Goal: Task Accomplishment & Management: Manage account settings

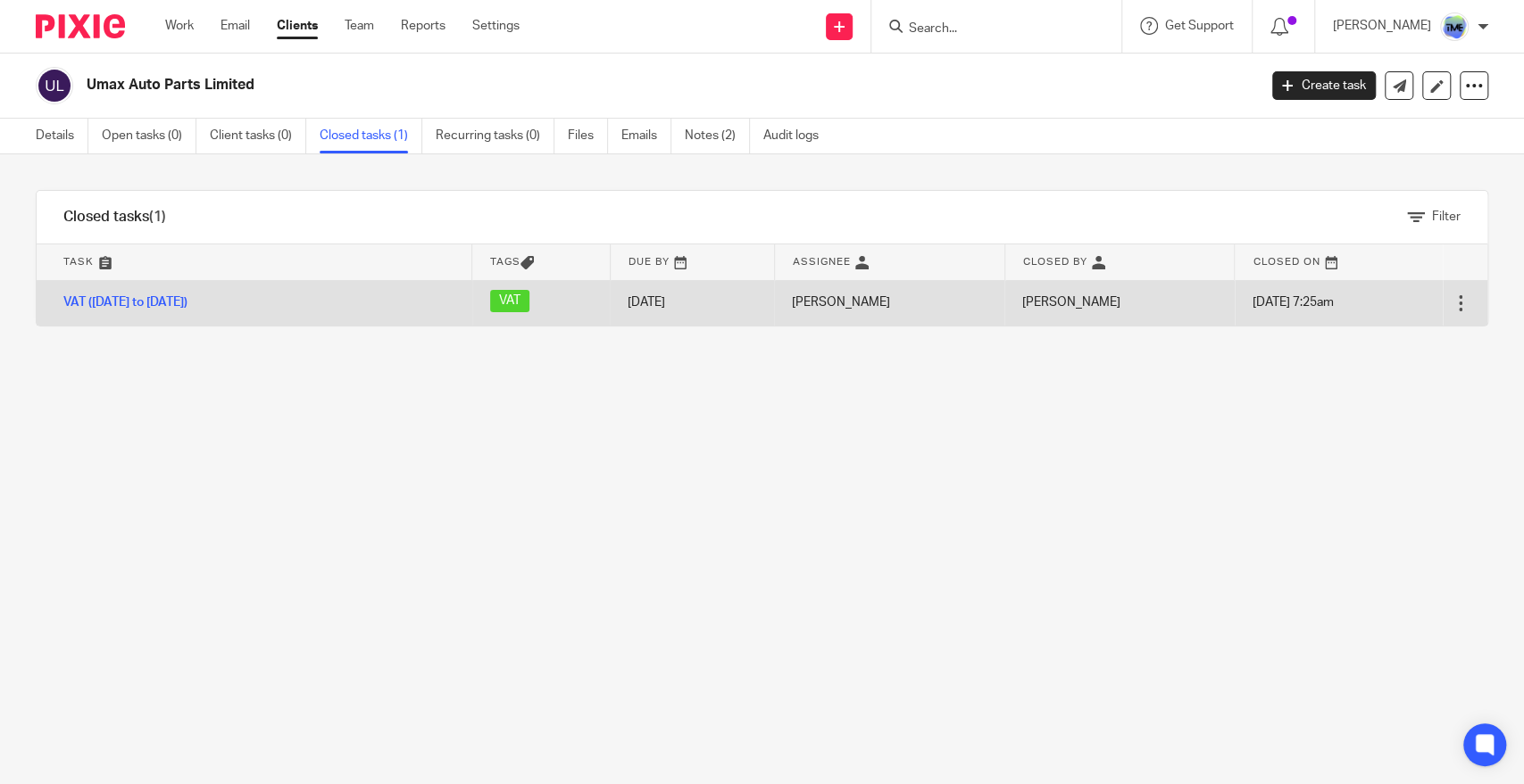
click at [1442, 291] on td "Open Delete" at bounding box center [1464, 303] width 44 height 45
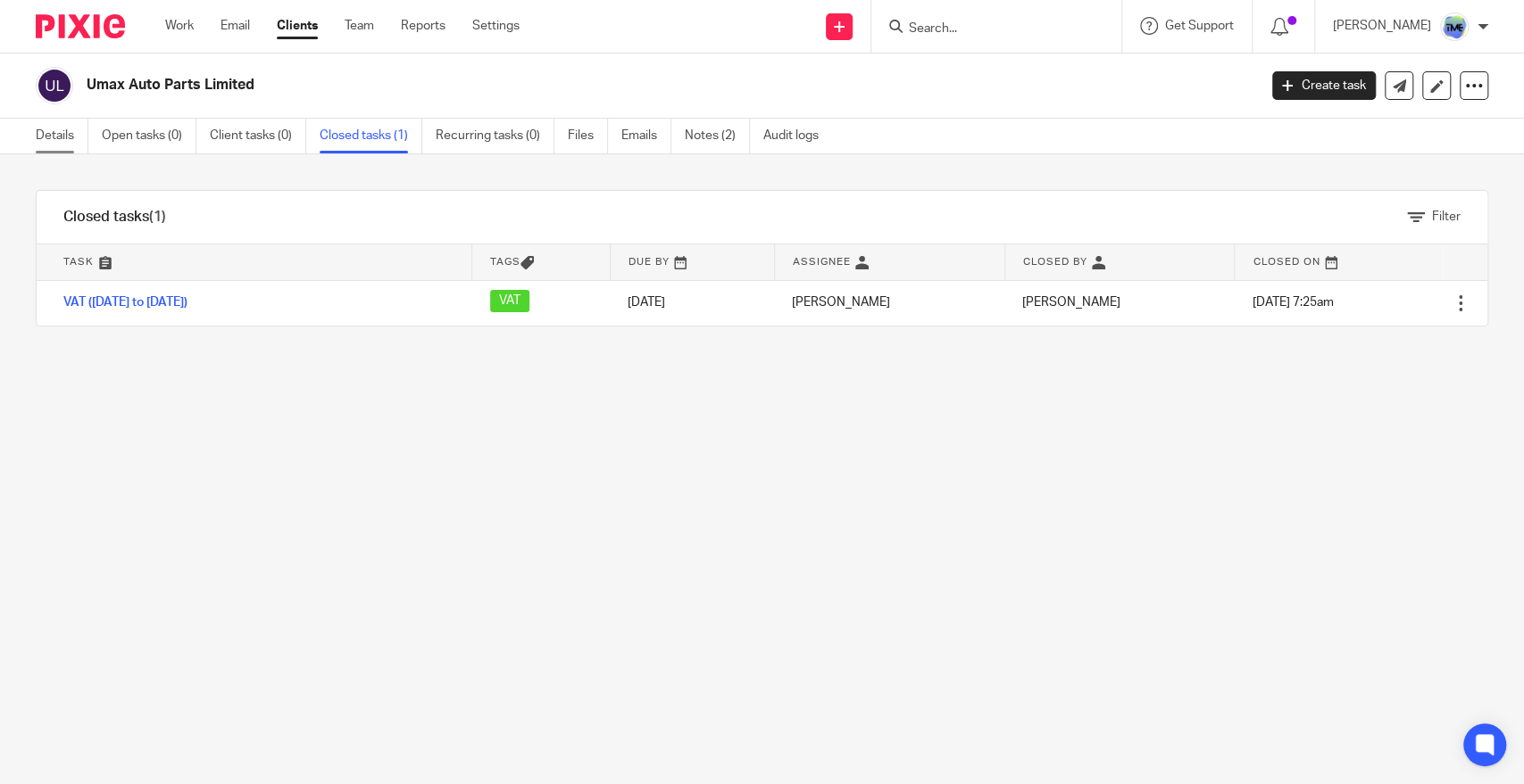
drag, startPoint x: 36, startPoint y: 127, endPoint x: 54, endPoint y: 132, distance: 18.7
click at [36, 125] on link "Details" at bounding box center [61, 135] width 52 height 35
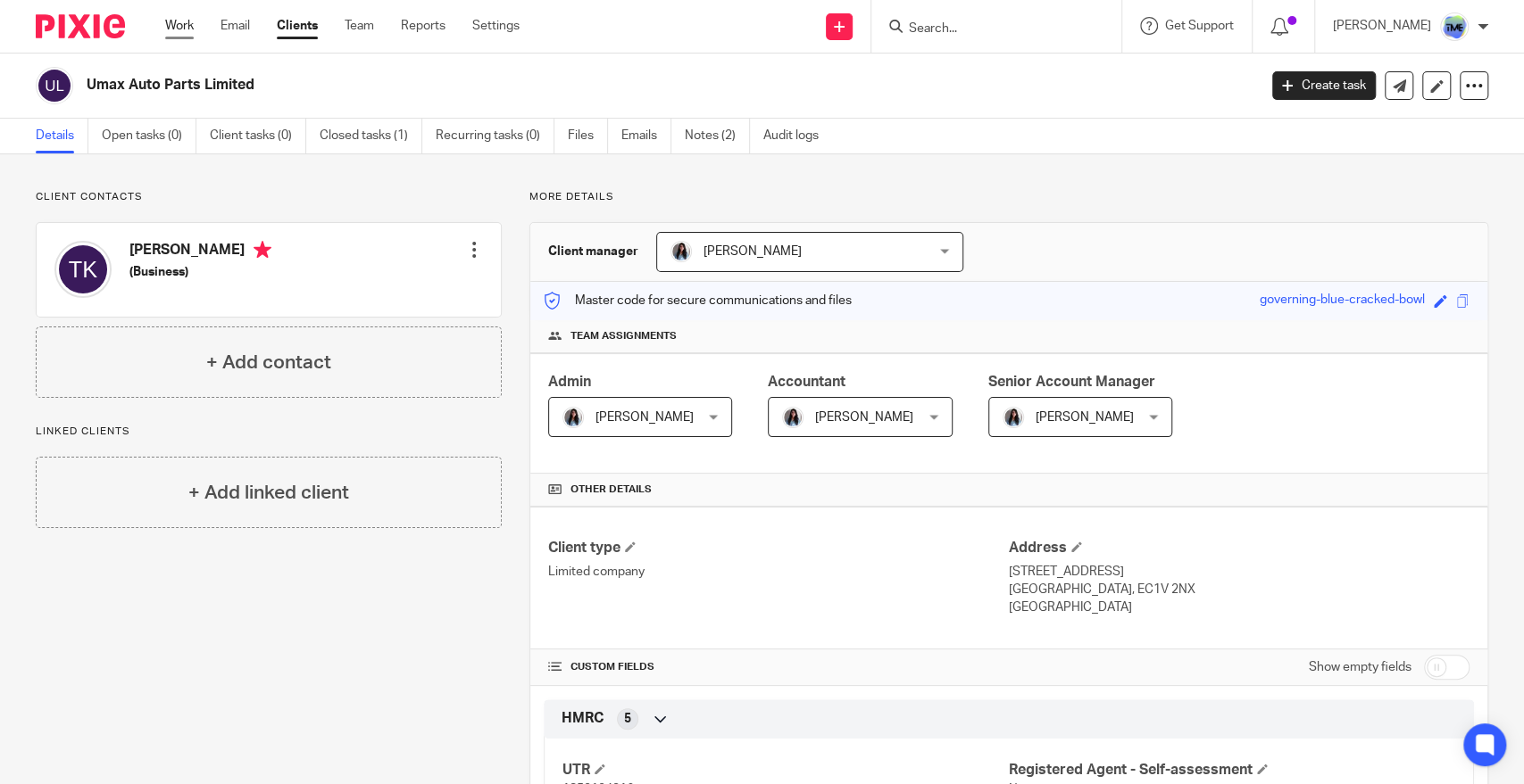
click at [190, 31] on link "Work" at bounding box center [179, 26] width 29 height 18
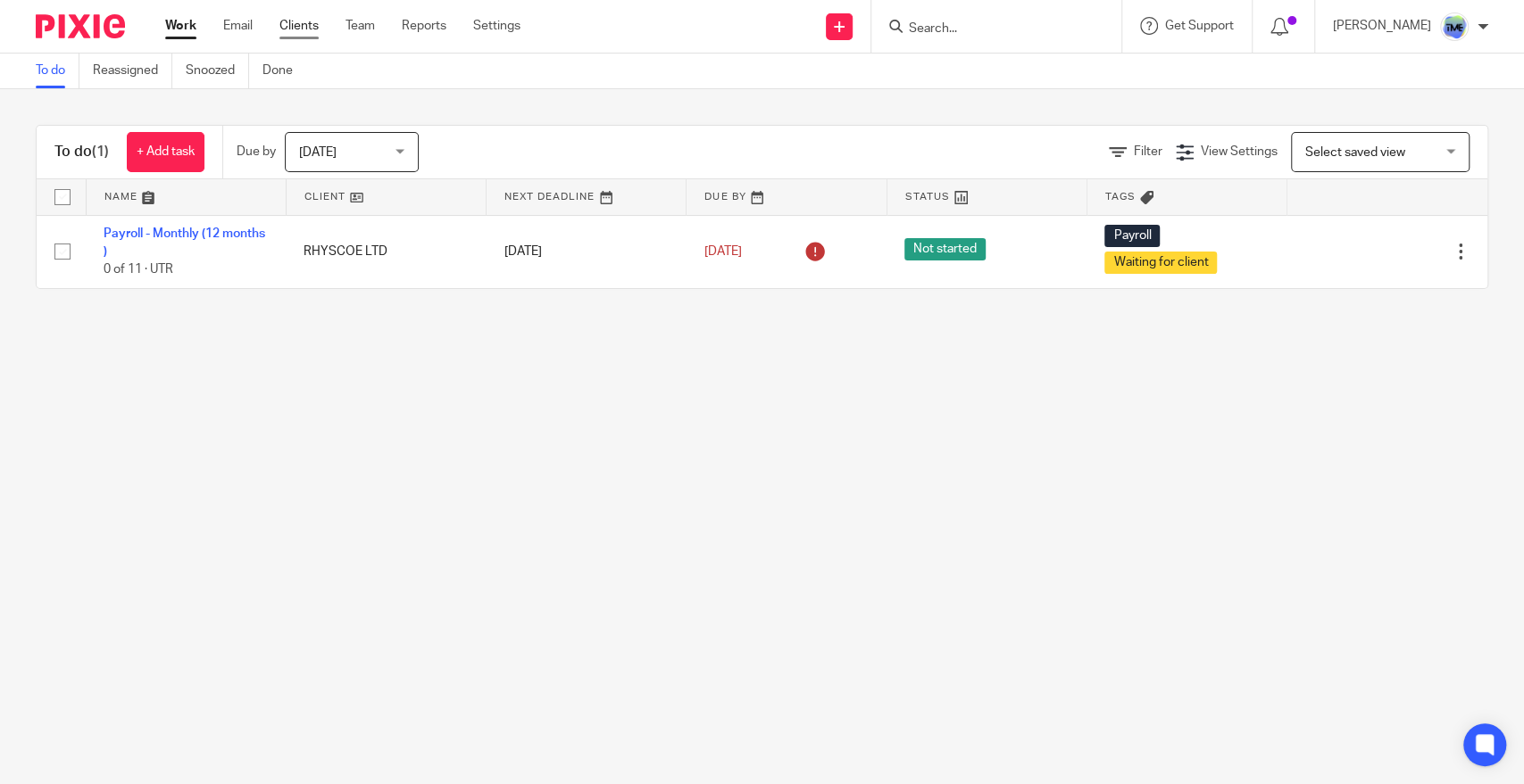
click at [304, 27] on link "Clients" at bounding box center [299, 26] width 39 height 18
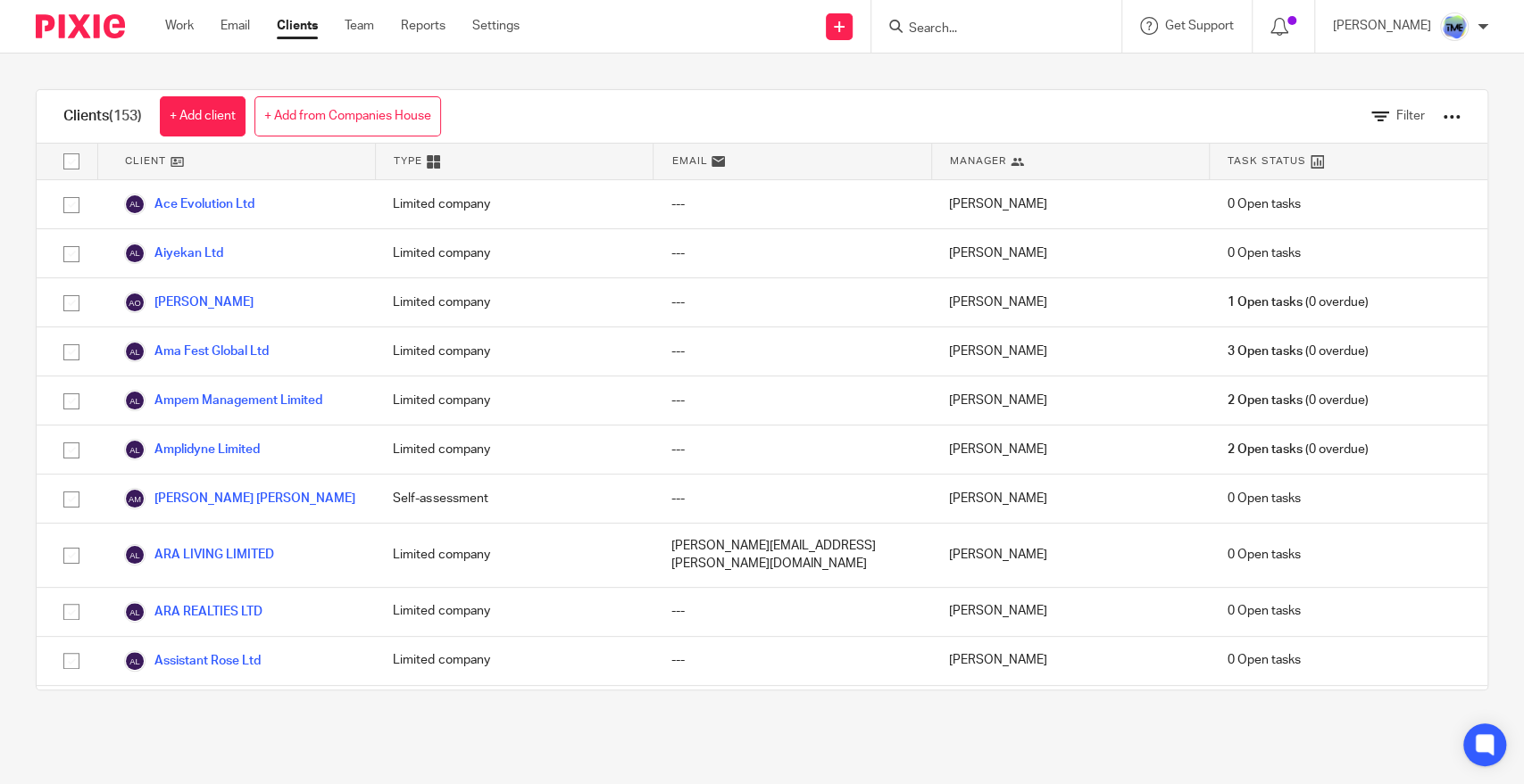
click at [993, 16] on form at bounding box center [1001, 26] width 190 height 23
click at [996, 18] on form at bounding box center [1001, 26] width 190 height 23
click at [966, 32] on input "Search" at bounding box center [986, 30] width 161 height 16
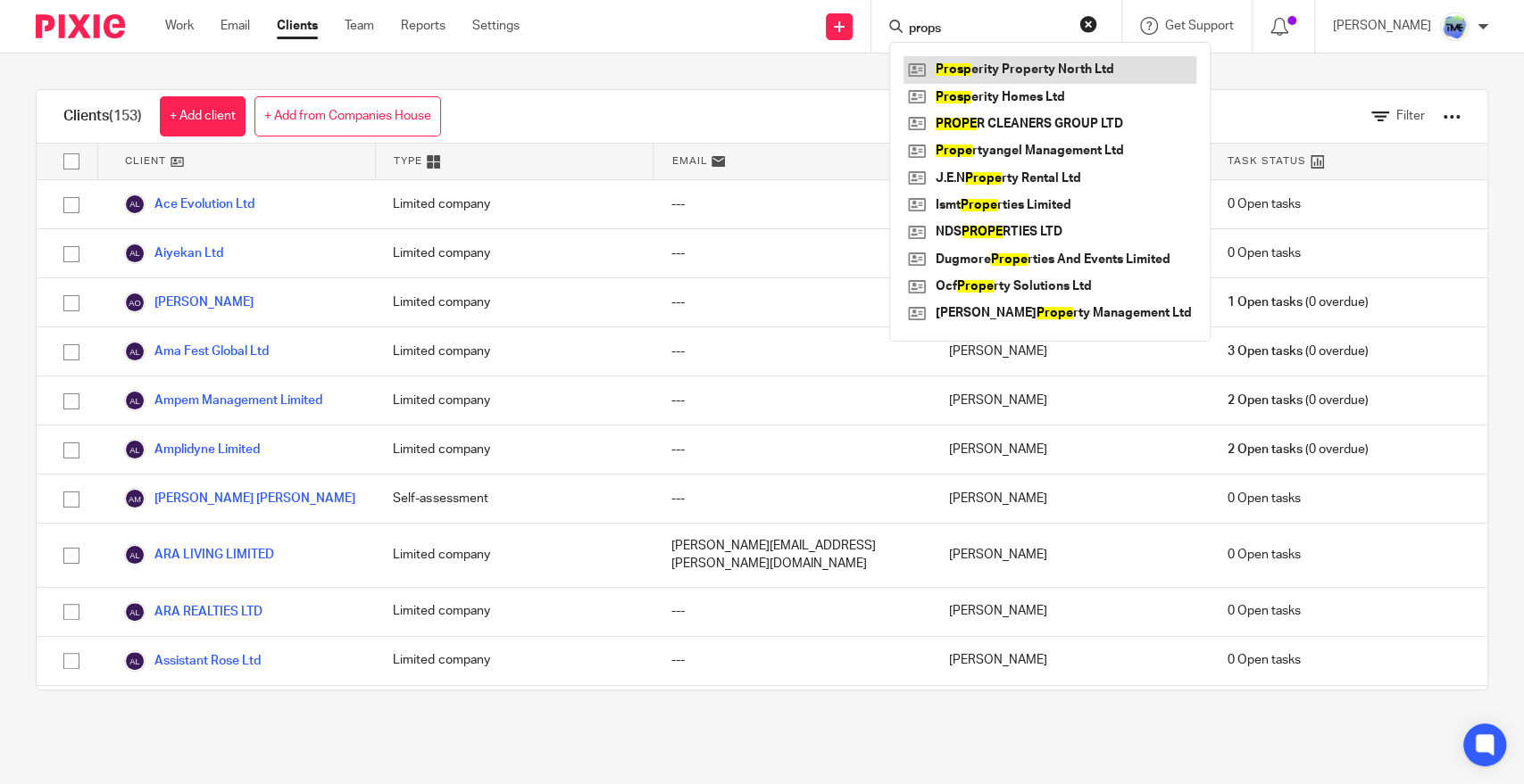
type input "props"
click at [1060, 79] on link at bounding box center [1050, 69] width 293 height 27
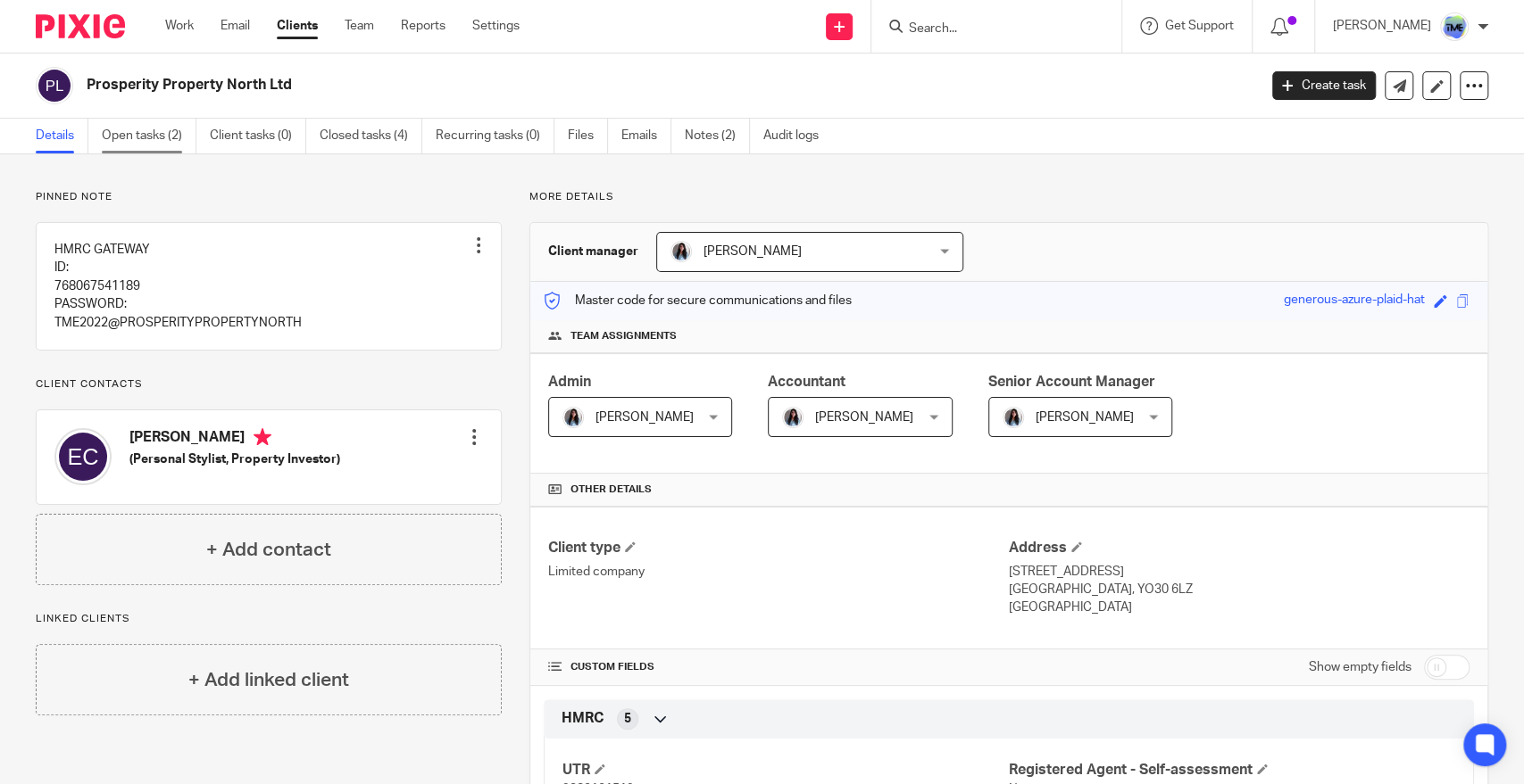
click at [139, 131] on link "Open tasks (2)" at bounding box center [149, 135] width 95 height 35
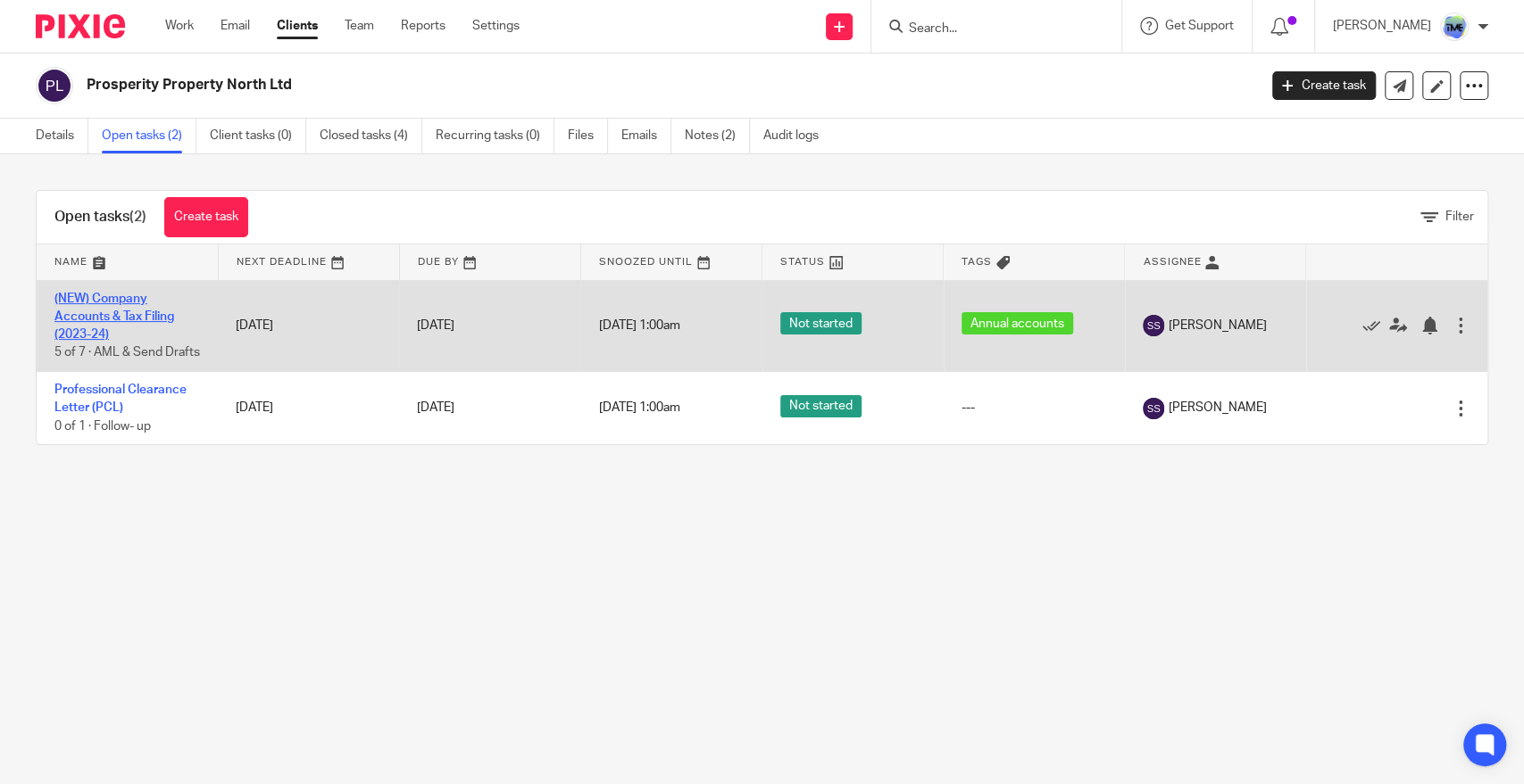
click at [86, 318] on link "(NEW) Company Accounts & Tax Filing (2023-24)" at bounding box center [113, 318] width 119 height 49
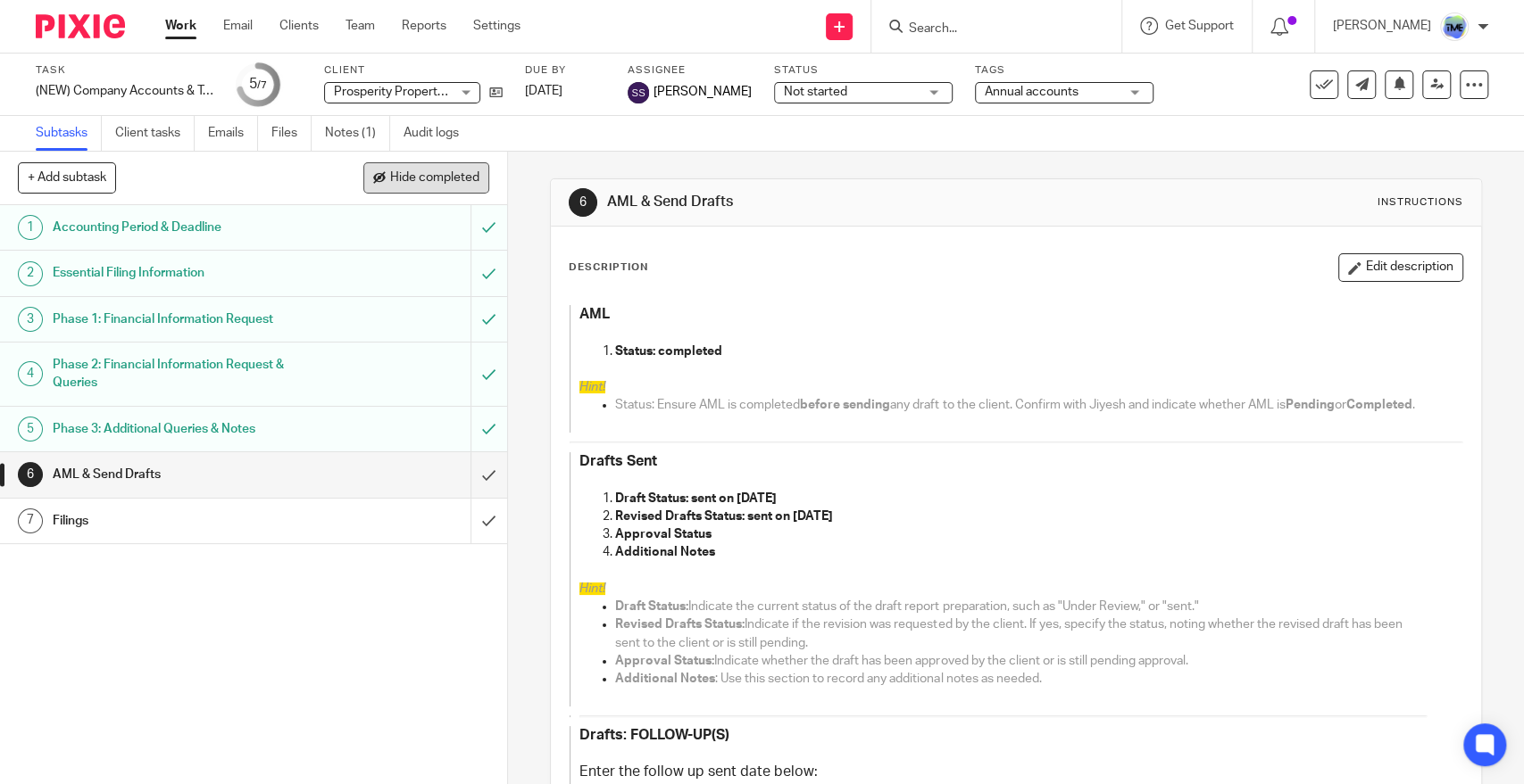
click at [450, 177] on span "Hide completed" at bounding box center [434, 178] width 89 height 14
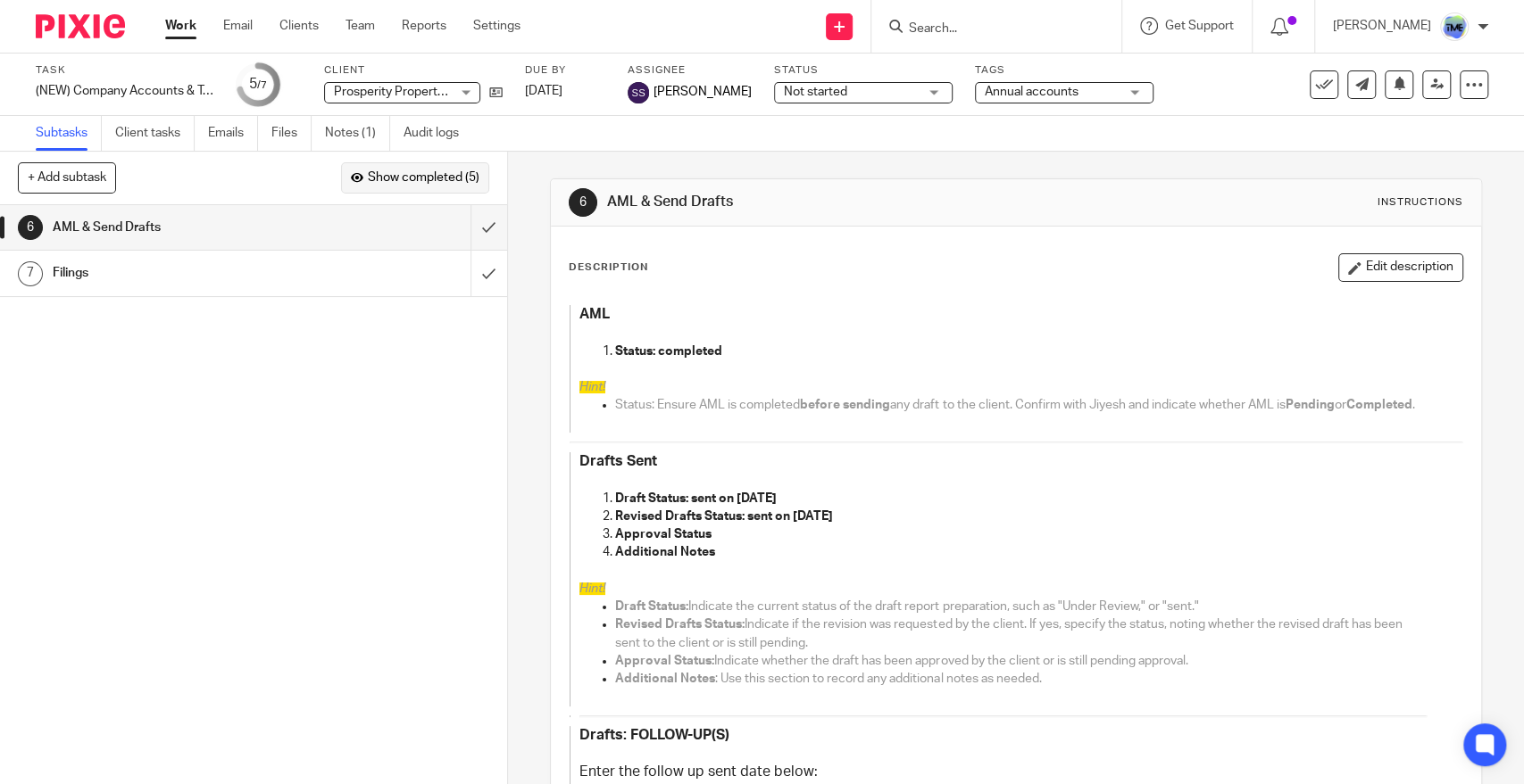
click at [420, 177] on span "Show completed (5)" at bounding box center [423, 178] width 111 height 14
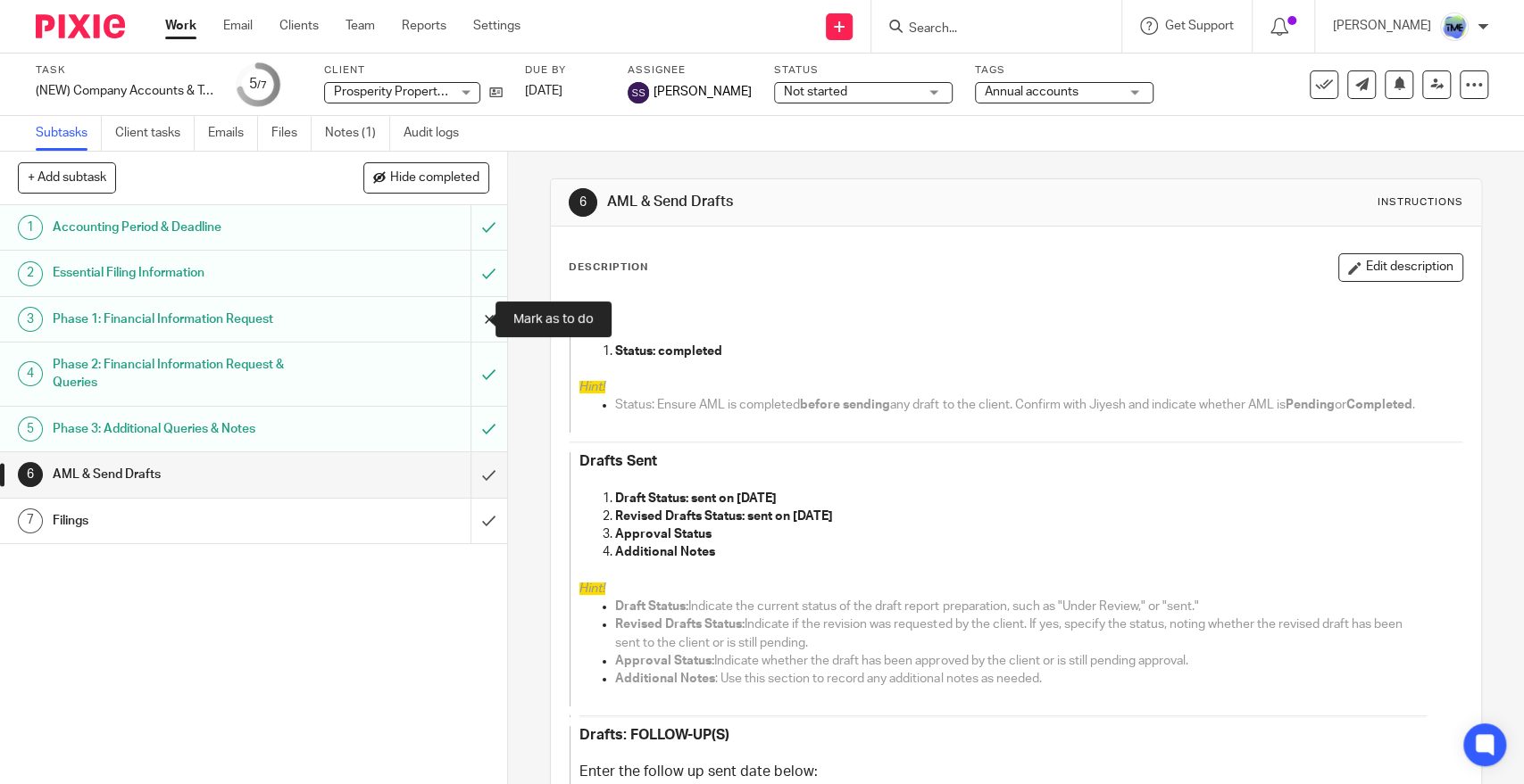
click at [466, 316] on input "submit" at bounding box center [254, 319] width 507 height 44
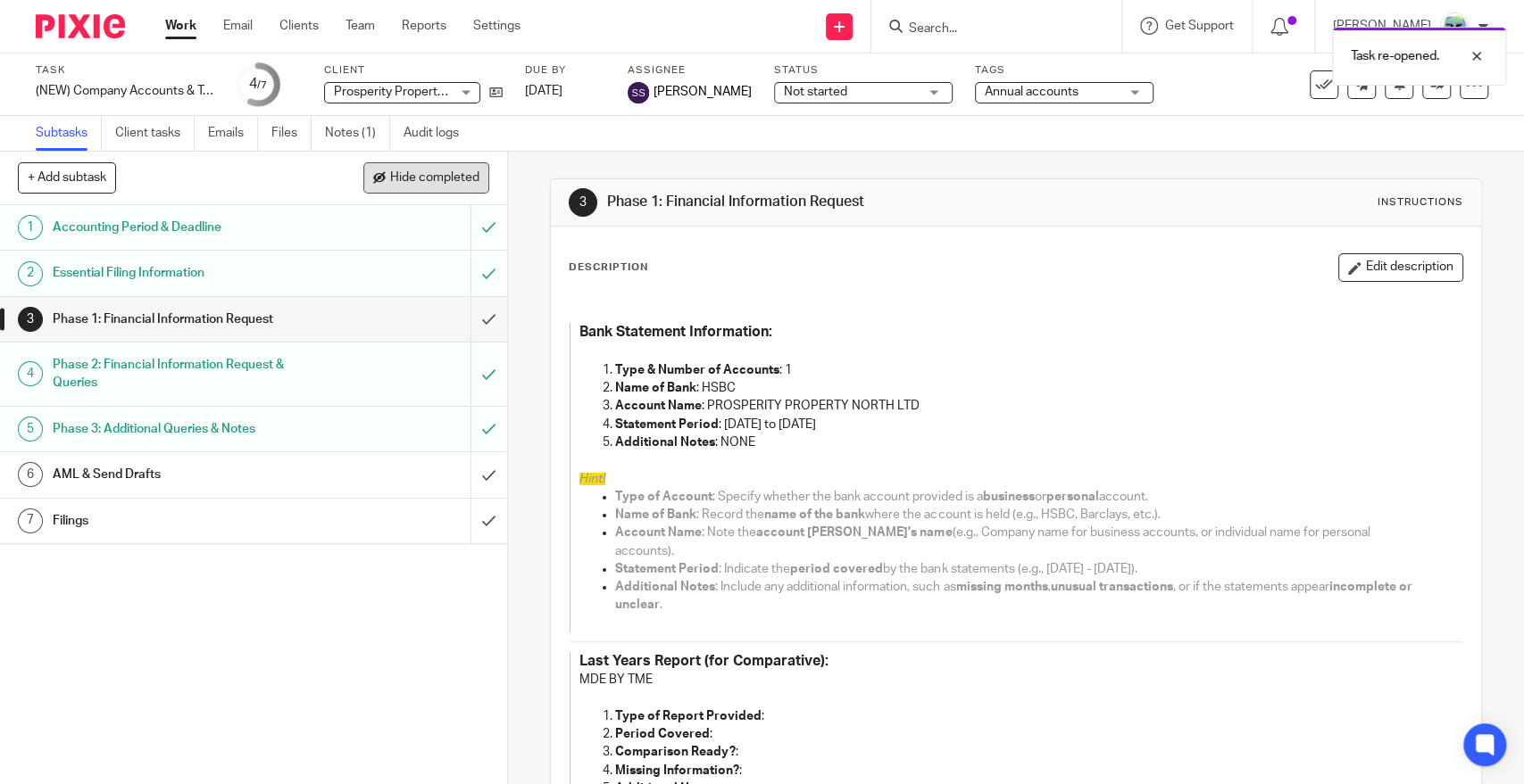
click at [450, 181] on span "Hide completed" at bounding box center [434, 178] width 89 height 14
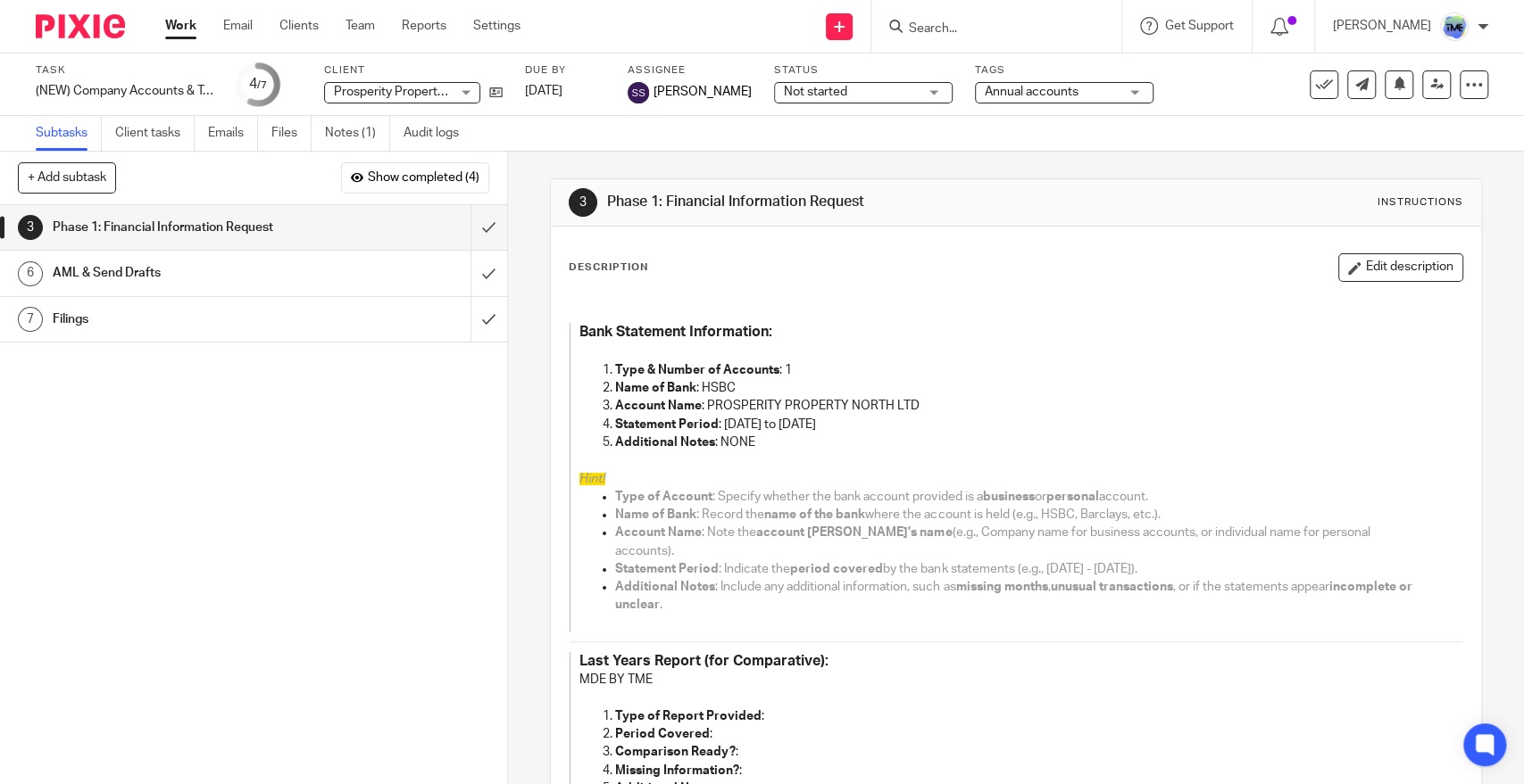
click at [343, 437] on div "1 Accounting Period & Deadline 2 Essential Filing Information 3 Phase 1: Financ…" at bounding box center [254, 494] width 507 height 579
click at [467, 222] on input "submit" at bounding box center [254, 227] width 507 height 44
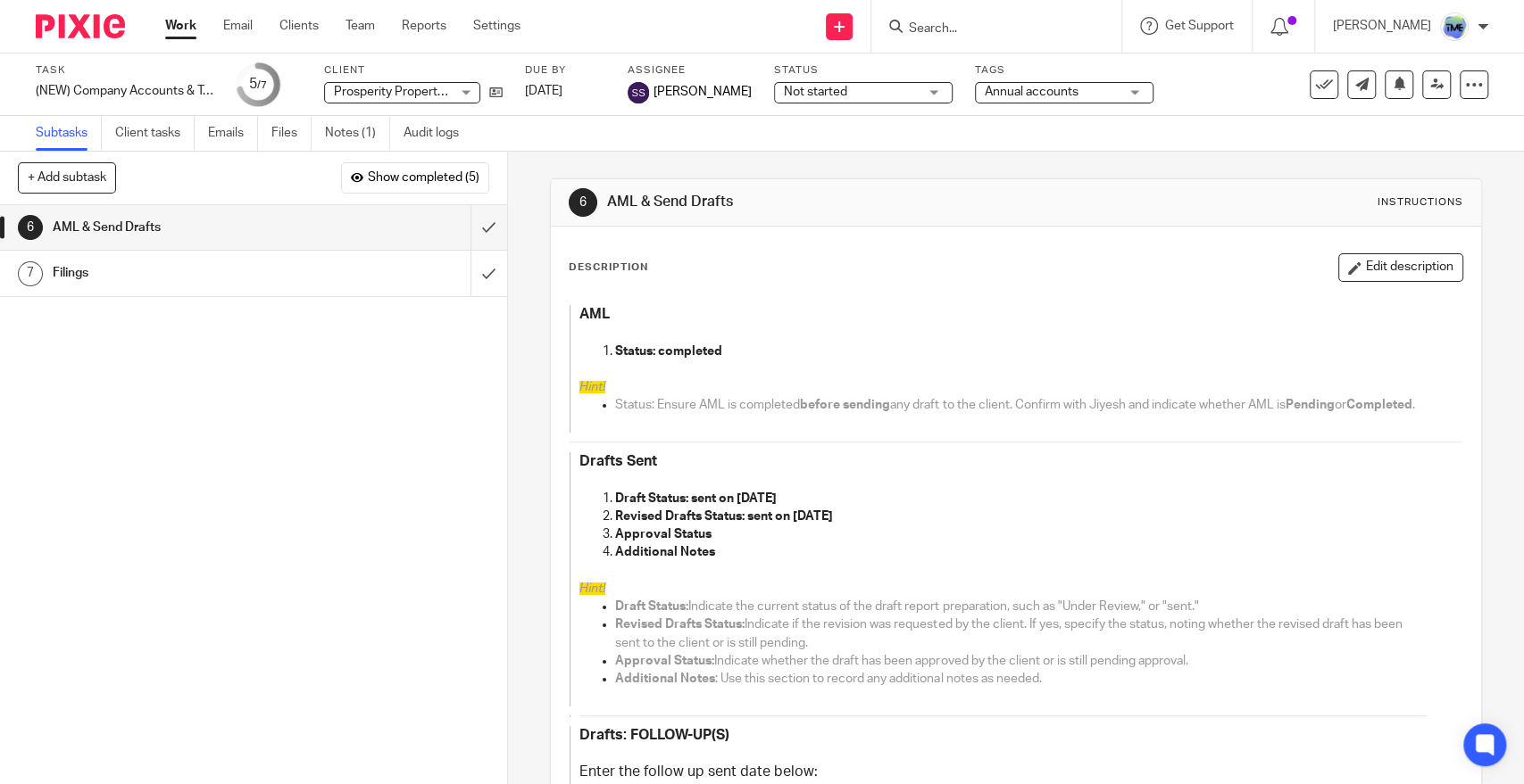
click at [180, 433] on div "1 Accounting Period & Deadline 2 Essential Filing Information 3 Phase 1: Financ…" at bounding box center [254, 494] width 507 height 579
drag, startPoint x: 141, startPoint y: 434, endPoint x: 315, endPoint y: 309, distance: 214.2
click at [142, 434] on div "1 Accounting Period & Deadline 2 Essential Filing Information 3 Phase 1: Financ…" at bounding box center [254, 494] width 507 height 579
drag, startPoint x: 185, startPoint y: 417, endPoint x: 257, endPoint y: 371, distance: 85.4
click at [185, 414] on div "1 Accounting Period & Deadline 2 Essential Filing Information 3 Phase 1: Financ…" at bounding box center [254, 494] width 507 height 579
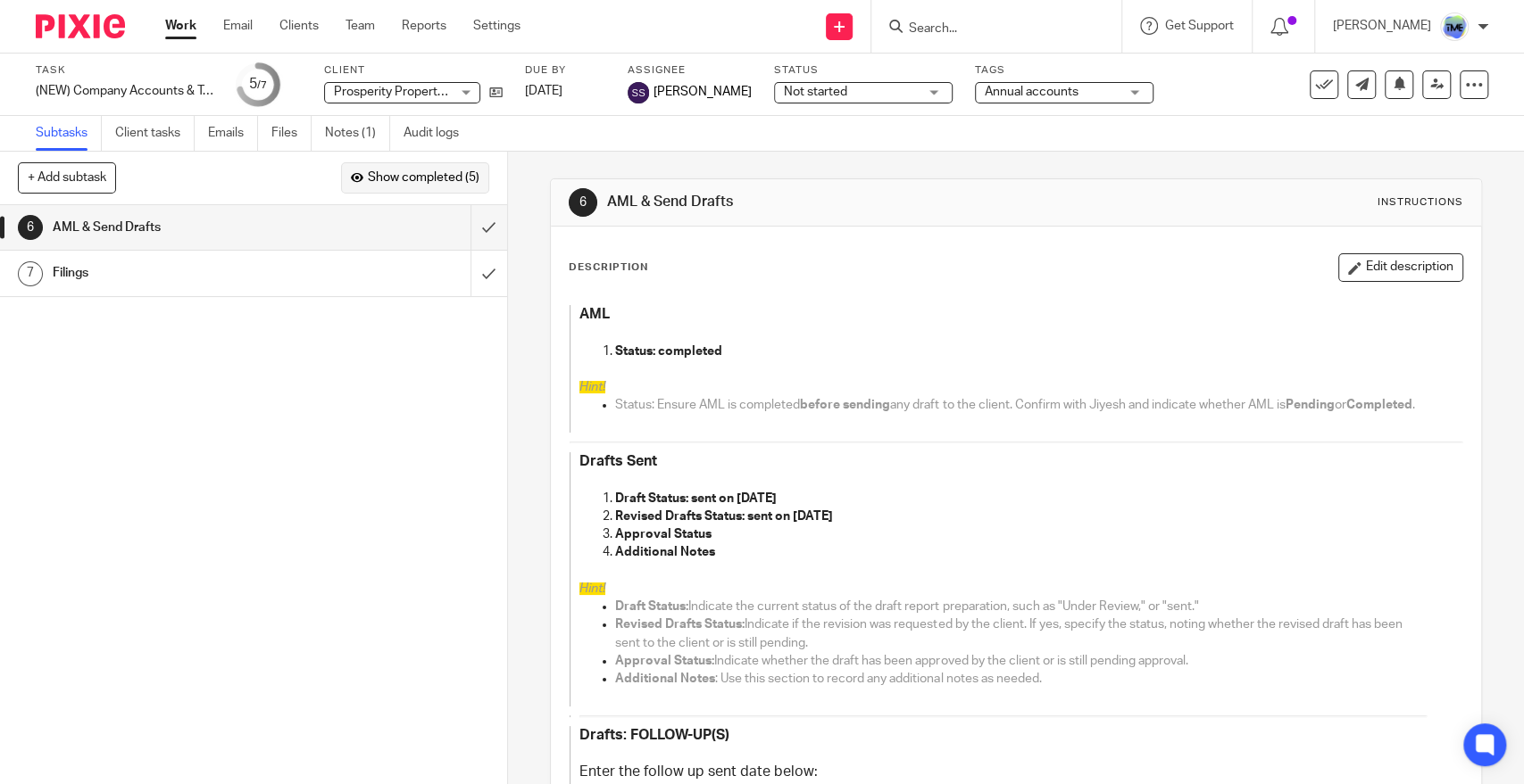
click at [454, 168] on button "Show completed (5)" at bounding box center [415, 178] width 148 height 31
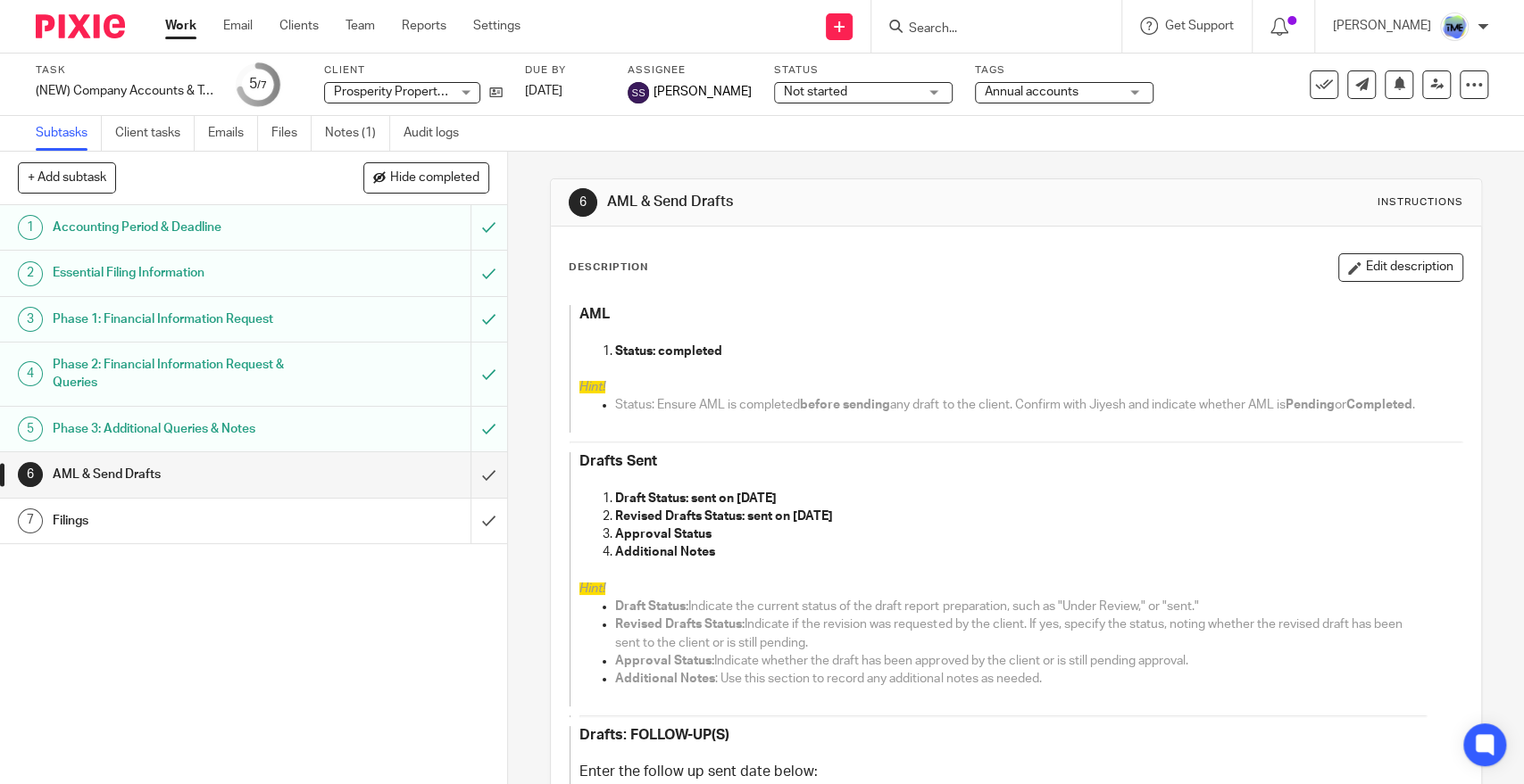
drag, startPoint x: 154, startPoint y: 572, endPoint x: 241, endPoint y: 512, distance: 105.7
click at [161, 569] on div "1 Accounting Period & Deadline 2 Essential Filing Information 3 Phase 1: Financ…" at bounding box center [254, 494] width 507 height 579
click at [494, 89] on icon at bounding box center [496, 93] width 14 height 14
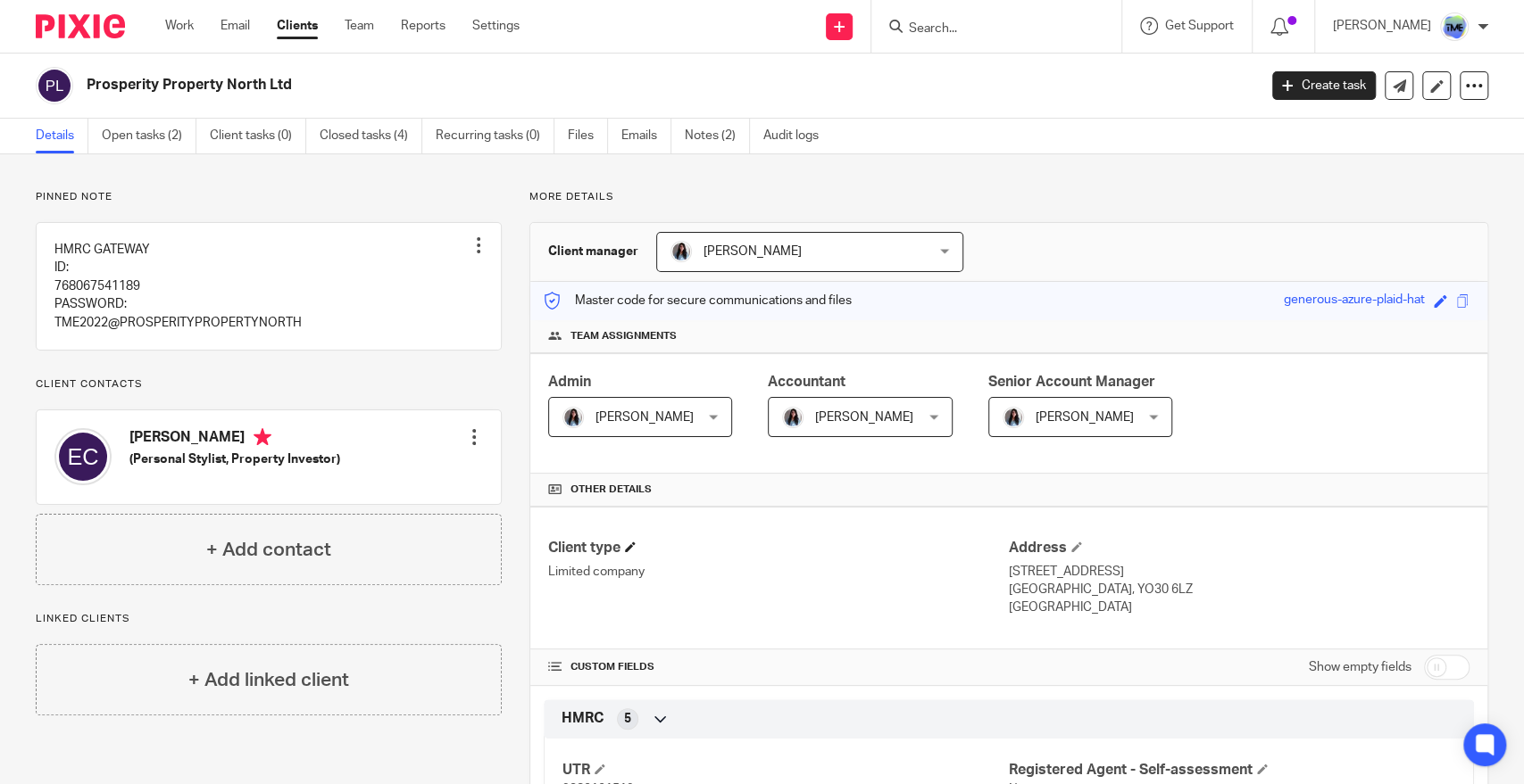
scroll to position [297, 0]
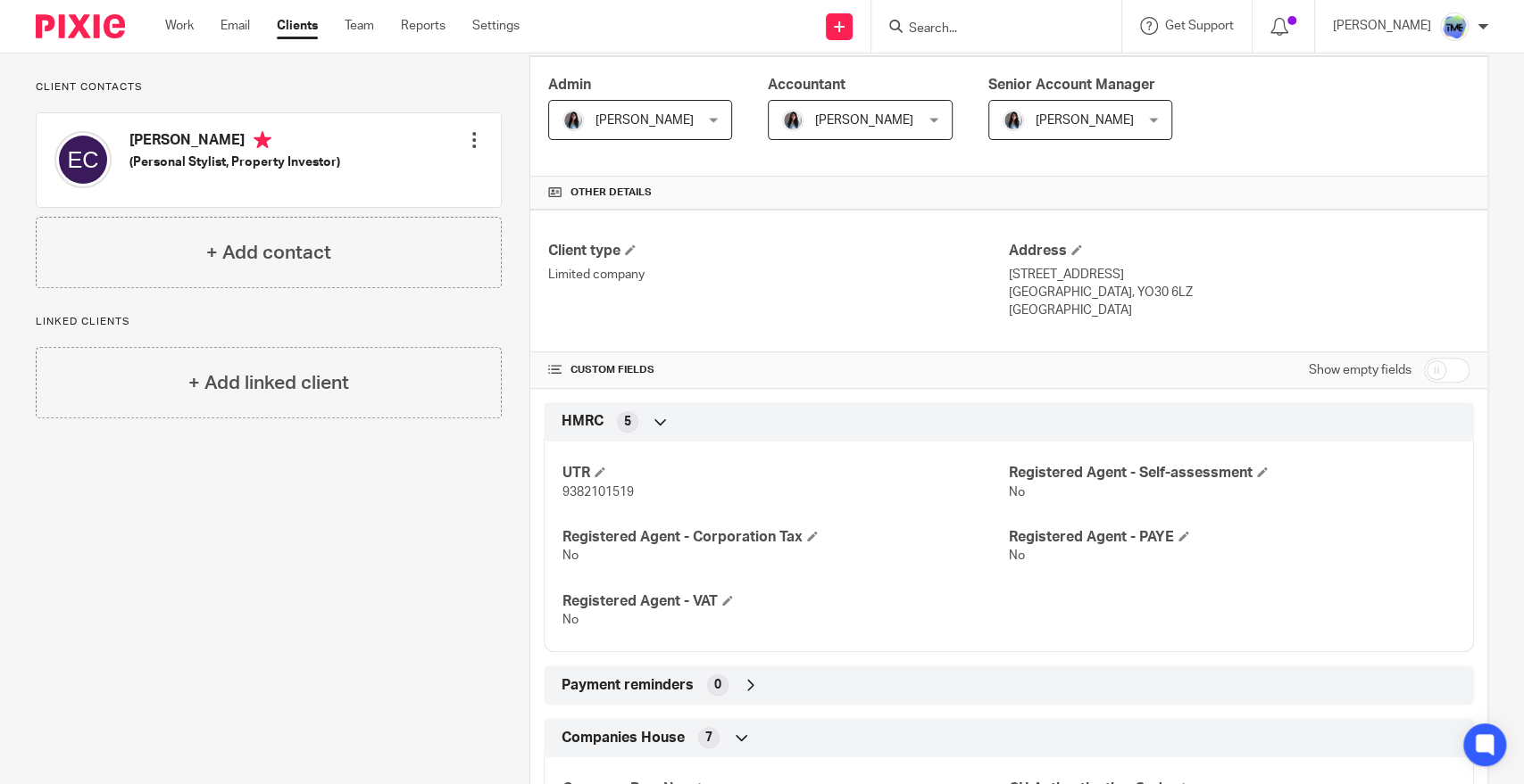
click at [1423, 378] on input "checkbox" at bounding box center [1446, 370] width 45 height 25
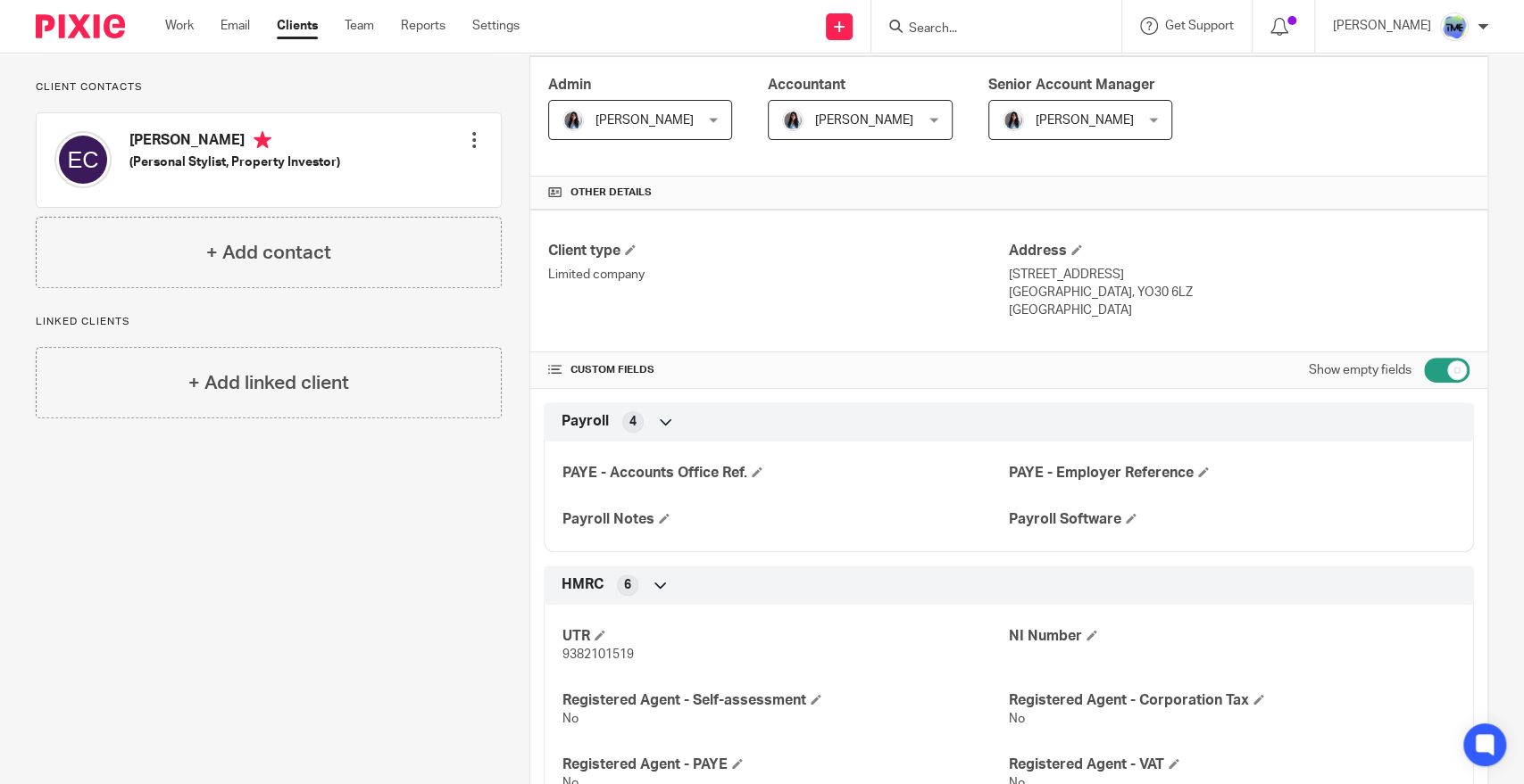
click at [1434, 369] on input "checkbox" at bounding box center [1446, 370] width 45 height 25
checkbox input "false"
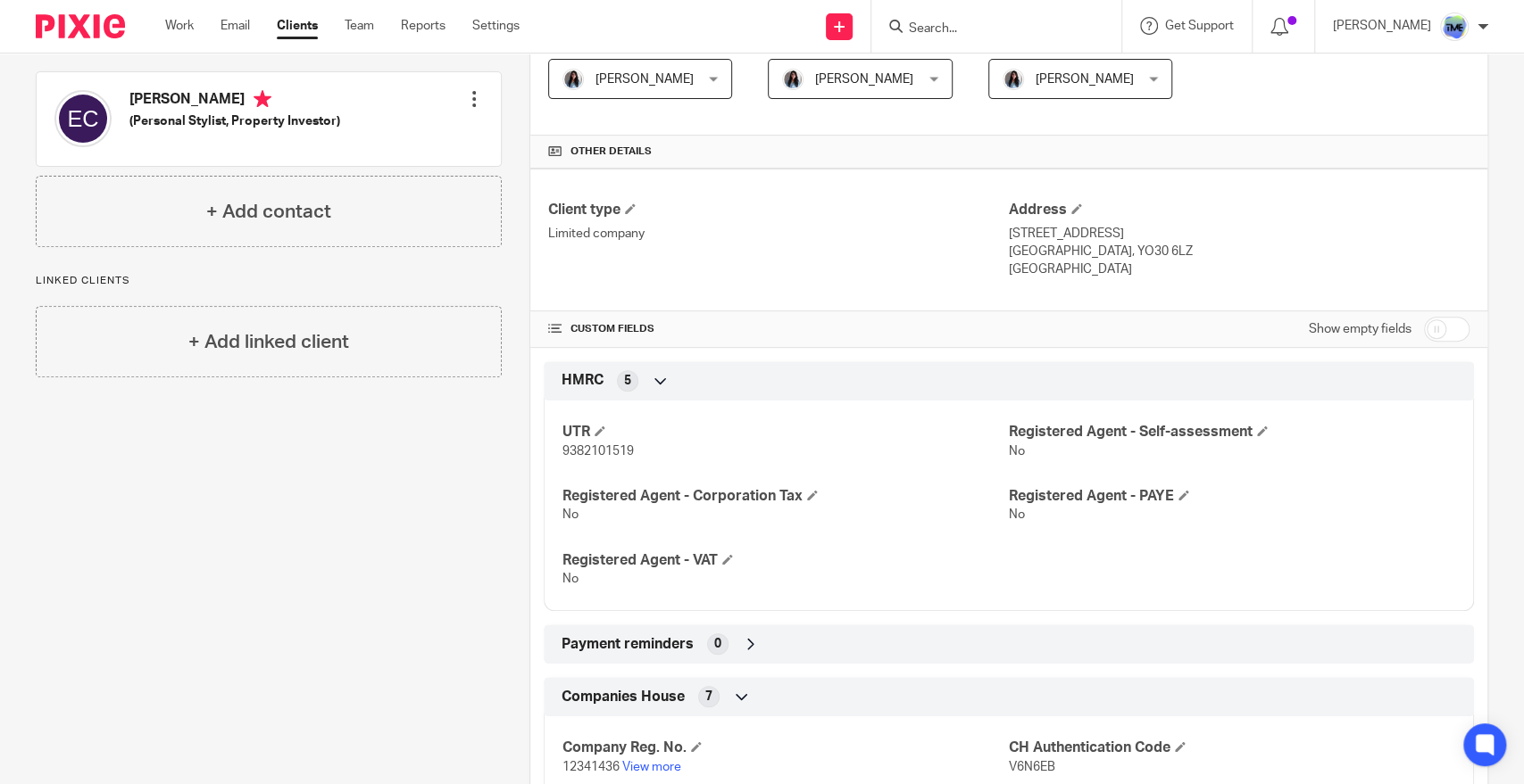
scroll to position [51, 0]
